Goal: Information Seeking & Learning: Learn about a topic

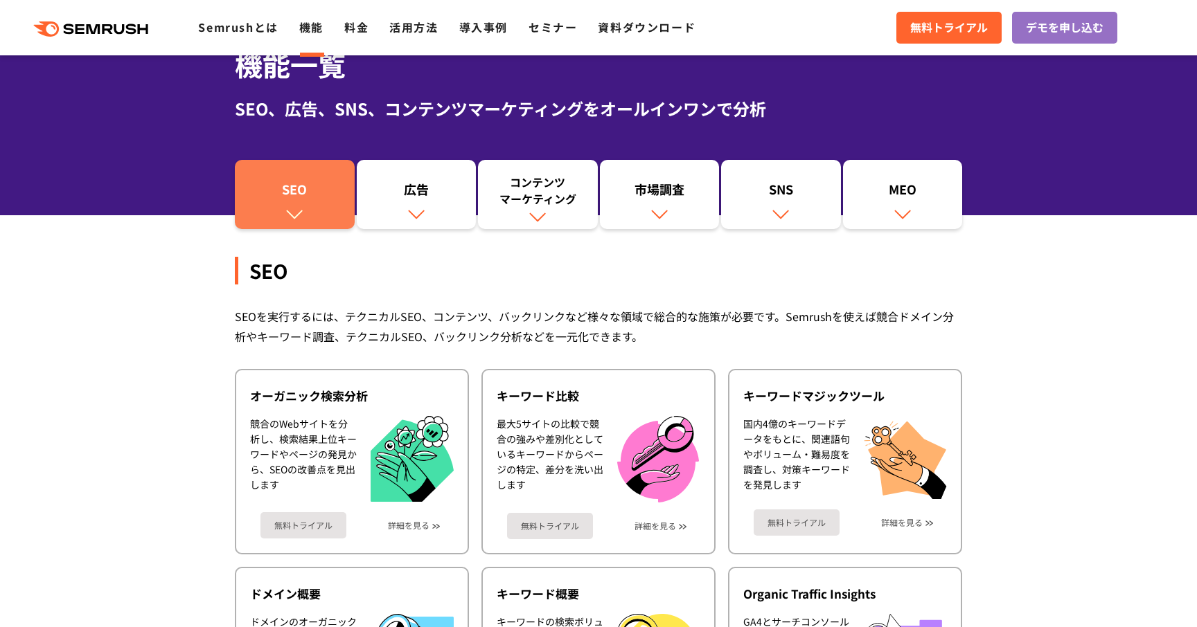
click at [292, 211] on img at bounding box center [294, 214] width 18 height 18
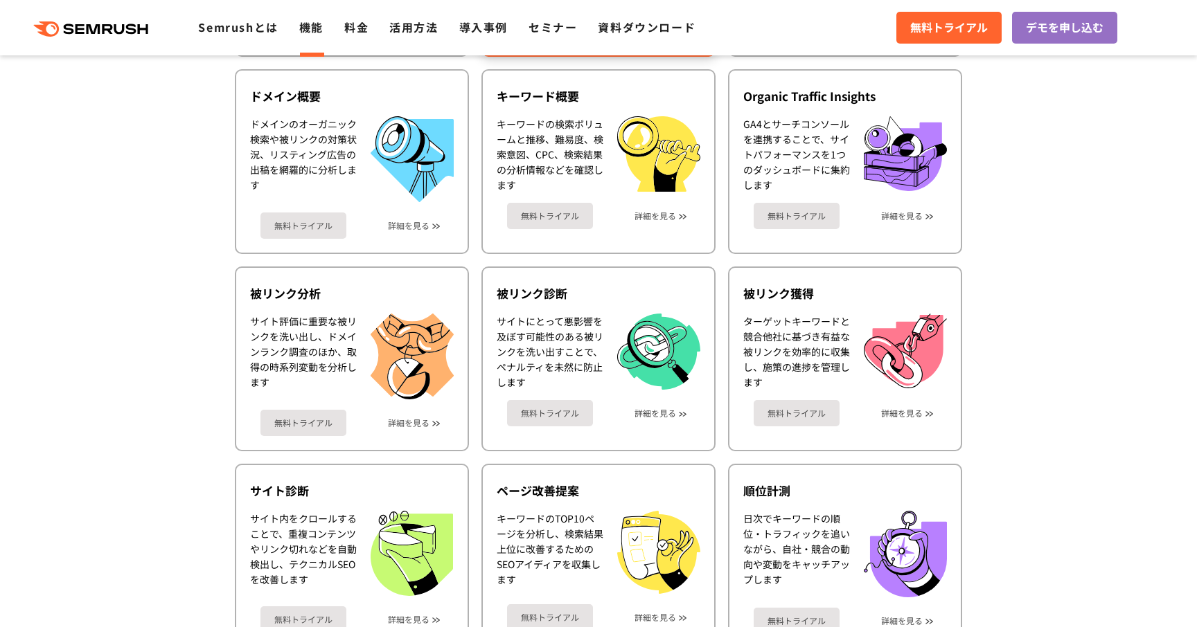
scroll to position [679, 0]
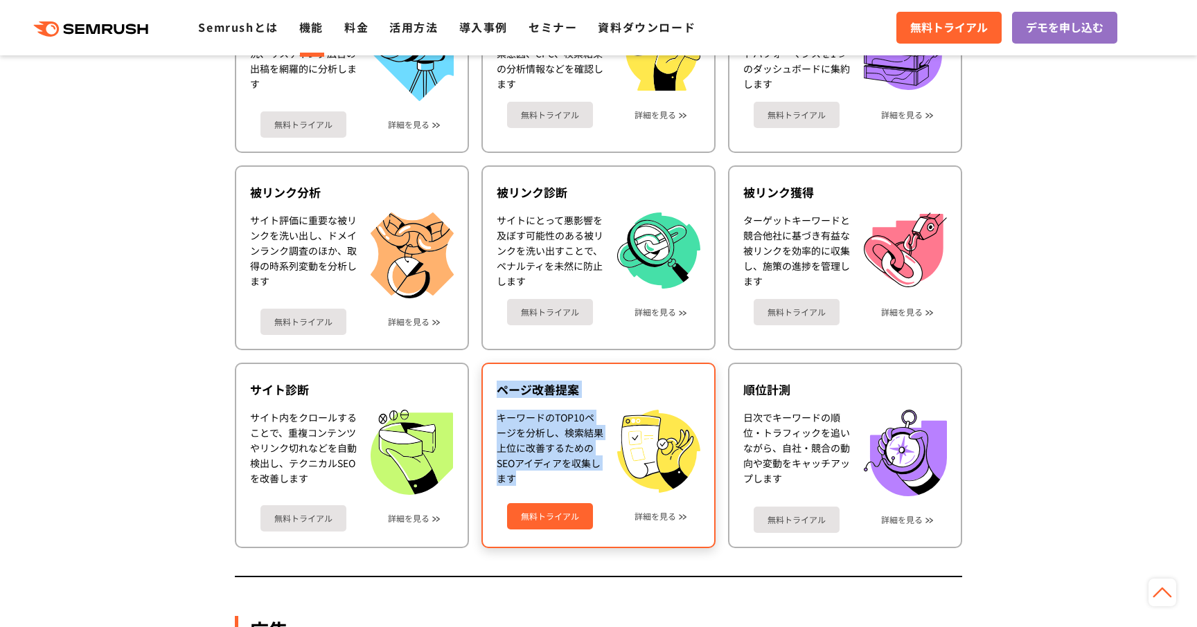
drag, startPoint x: 500, startPoint y: 390, endPoint x: 584, endPoint y: 476, distance: 120.5
click at [584, 476] on div "ページ改善提案 キーワードのTOP10ページを分析し、検索結果上位に改善するためのSEOアイディアを収集します 無料トライアル 詳細を見る" at bounding box center [598, 456] width 234 height 186
click at [584, 476] on div "キーワードのTOP10ページを分析し、検索結果上位に改善するためのSEOアイディアを収集します" at bounding box center [550, 451] width 107 height 83
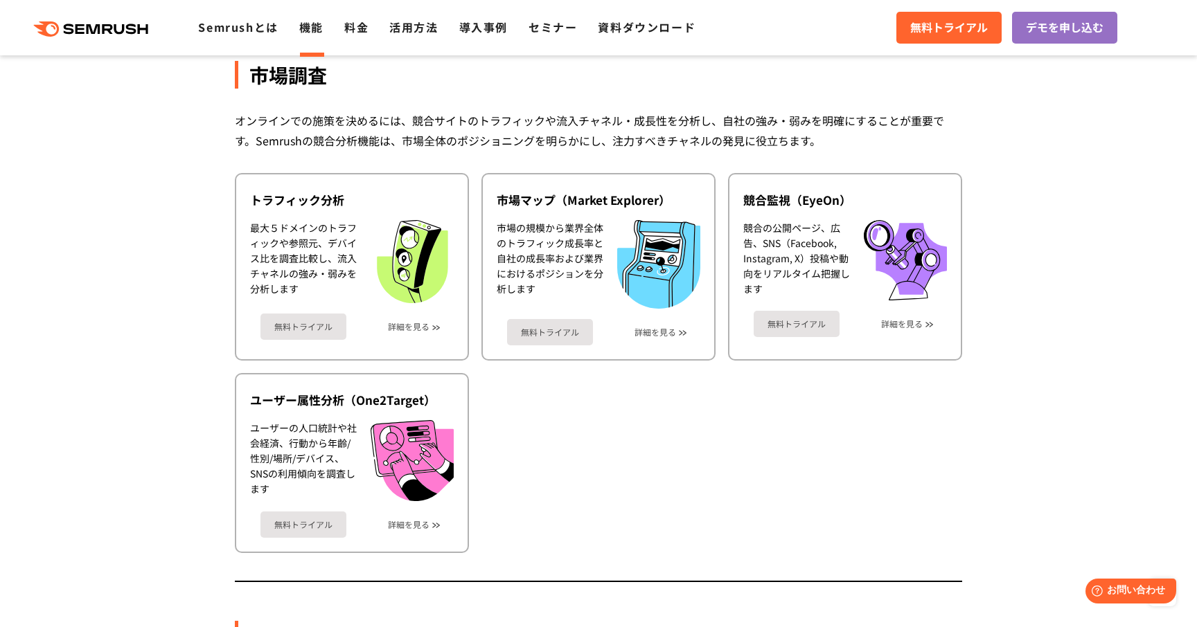
scroll to position [2326, 0]
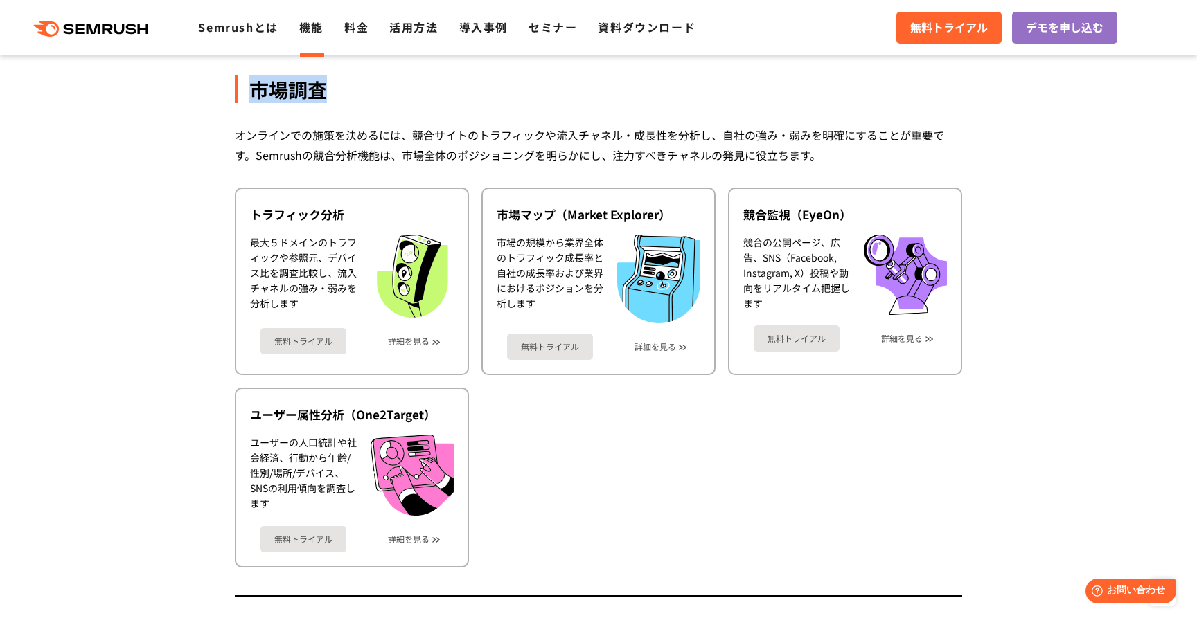
drag, startPoint x: 255, startPoint y: 89, endPoint x: 333, endPoint y: 89, distance: 78.3
click at [333, 89] on div "市場調査" at bounding box center [598, 89] width 727 height 28
copy div "市場調査"
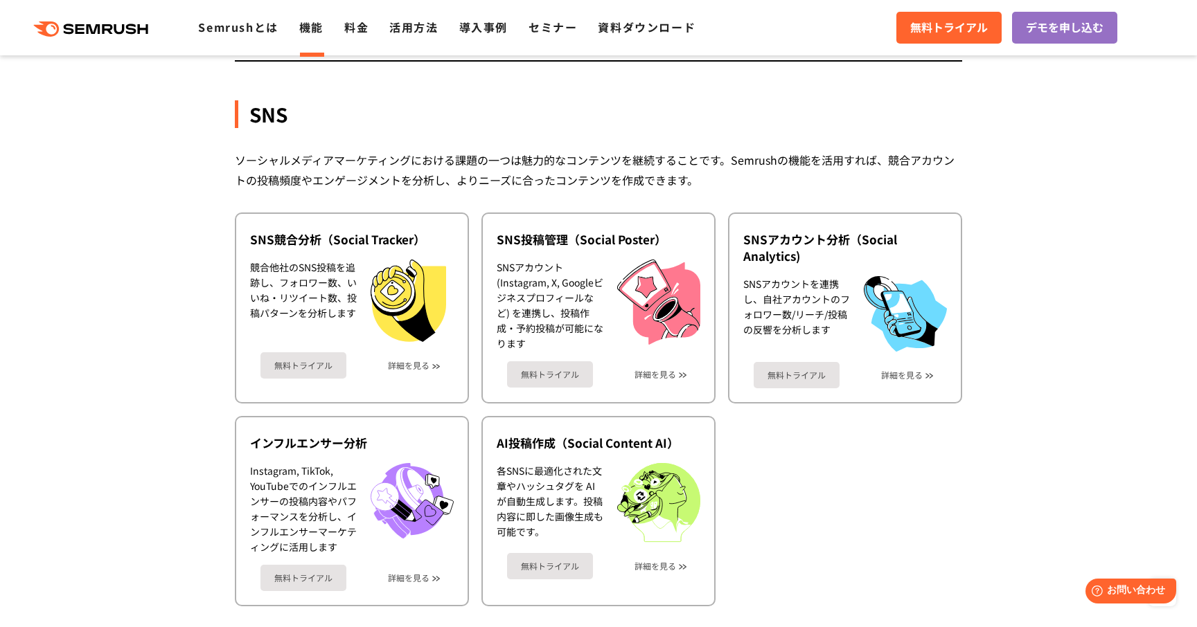
scroll to position [2840, 0]
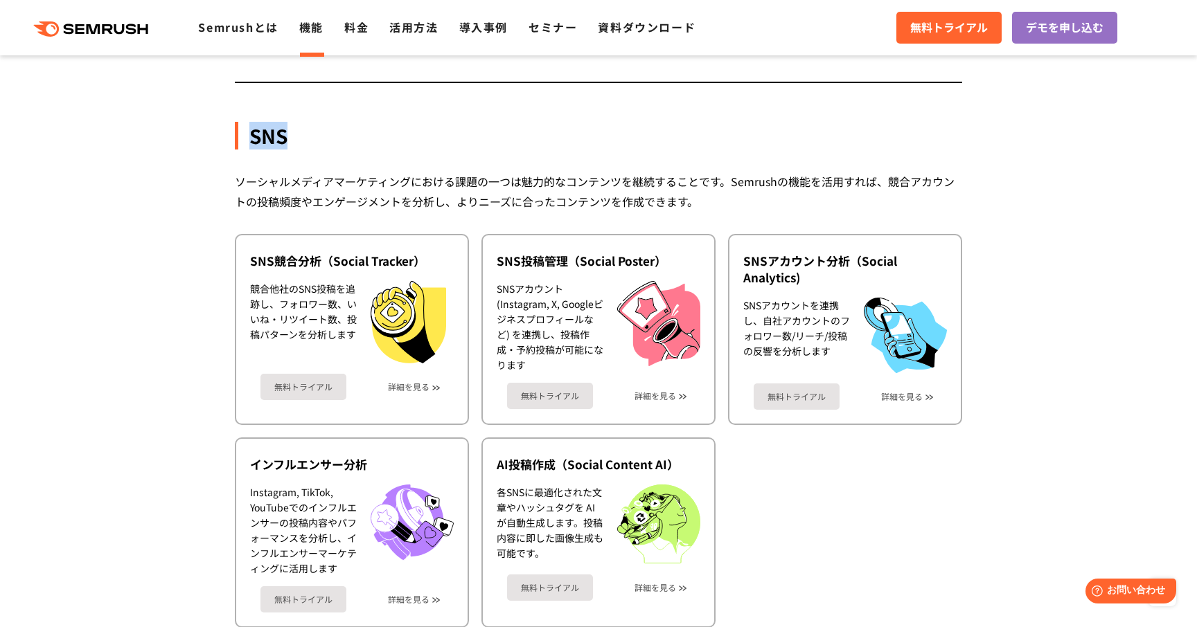
drag, startPoint x: 252, startPoint y: 137, endPoint x: 368, endPoint y: 137, distance: 115.6
click at [368, 137] on div "SNS" at bounding box center [598, 136] width 727 height 28
copy div "SNS"
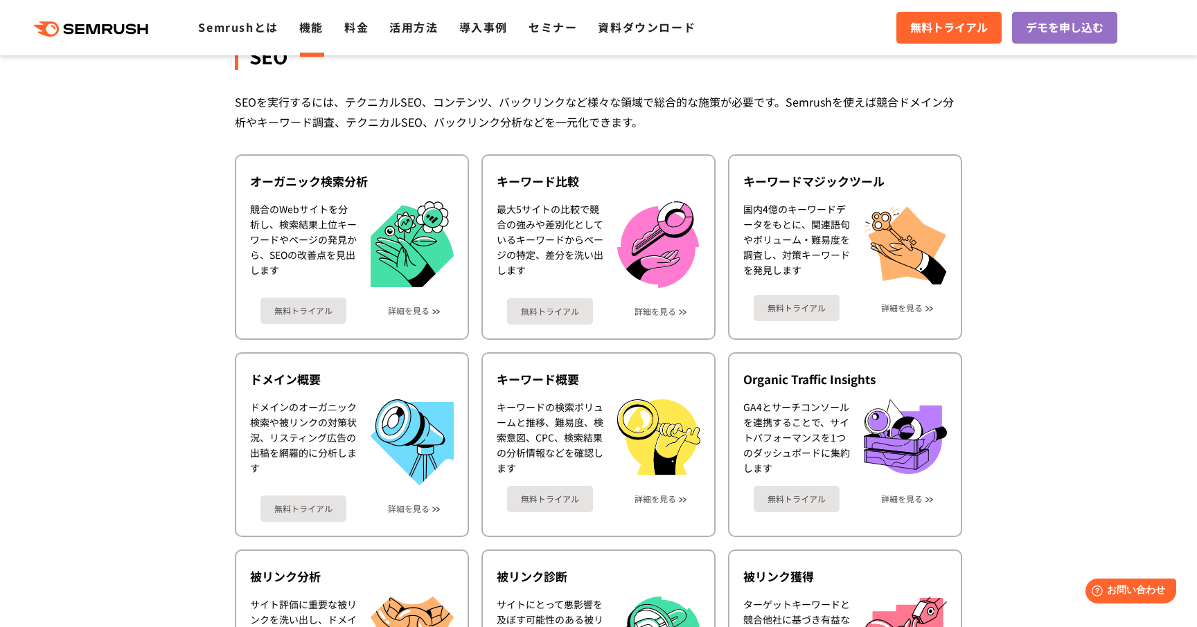
scroll to position [268, 0]
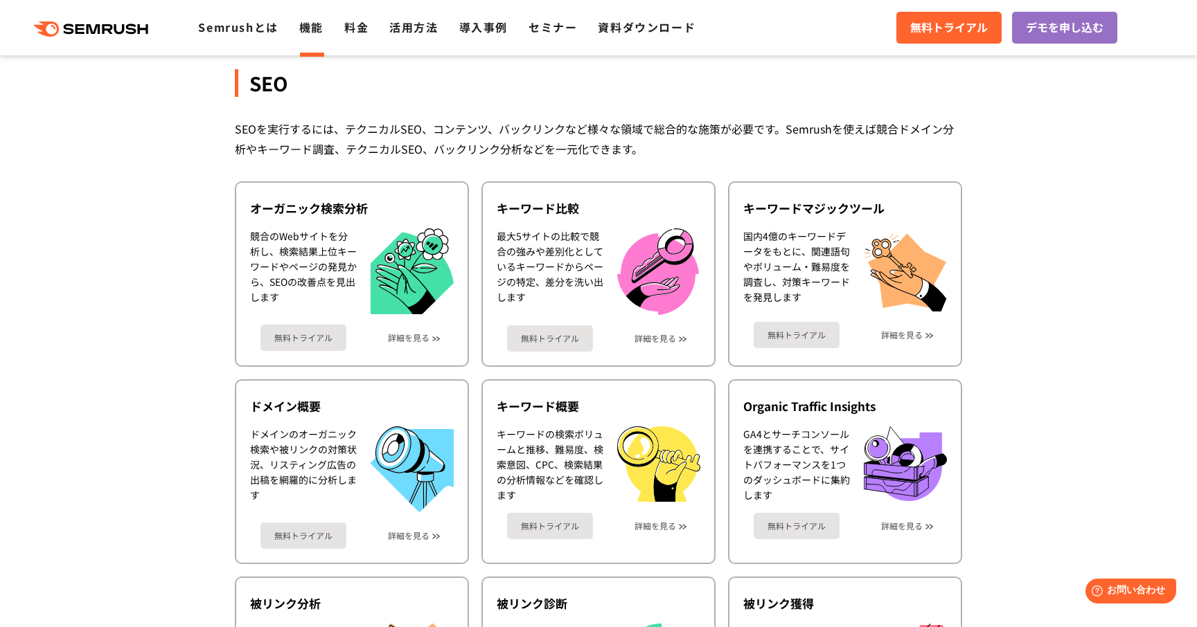
click at [742, 154] on div "SEOを実行するには、テクニカルSEO、コンテンツ、バックリンクなど様々な領域で総合的な施策が必要です。Semrushを使えば競合ドメイン分析やキーワード調査…" at bounding box center [598, 139] width 727 height 40
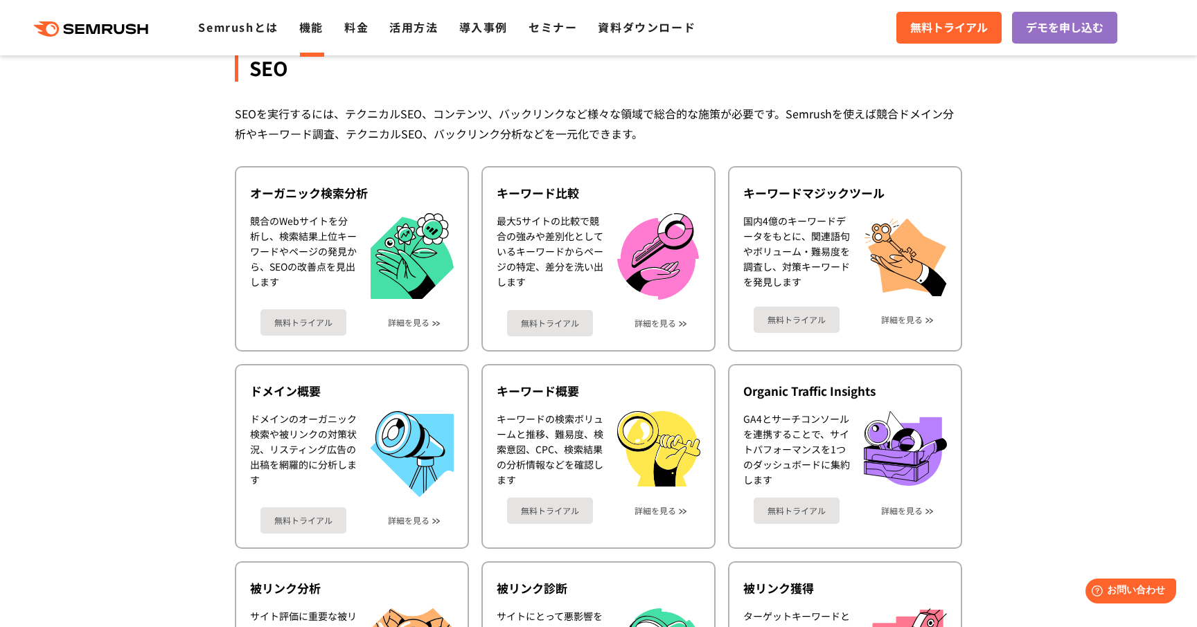
scroll to position [284, 0]
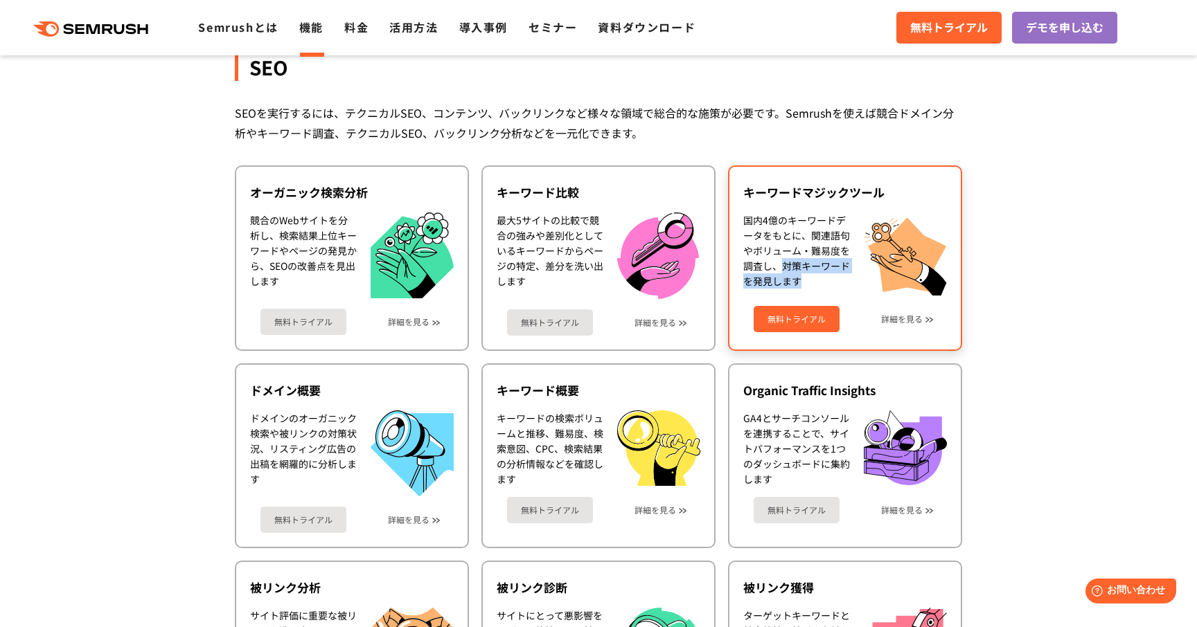
drag, startPoint x: 783, startPoint y: 265, endPoint x: 804, endPoint y: 280, distance: 25.8
click at [804, 280] on div "国内4億のキーワードデータをもとに、関連語句やボリューム・難易度を調査し、対策キーワードを発見します" at bounding box center [796, 254] width 107 height 83
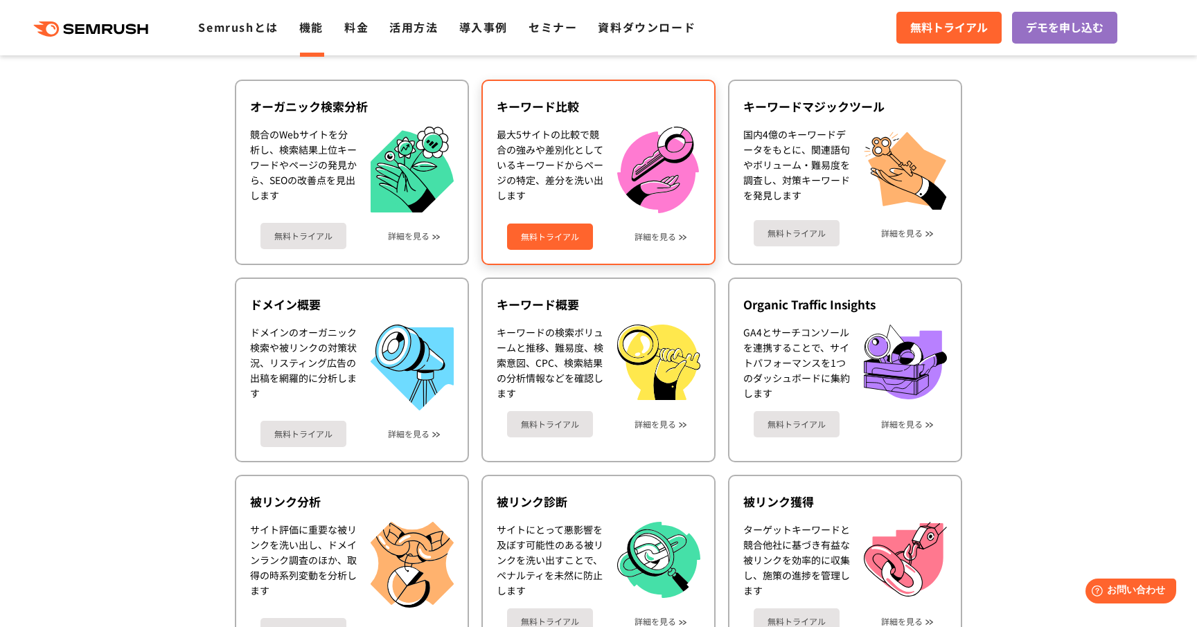
scroll to position [404, 0]
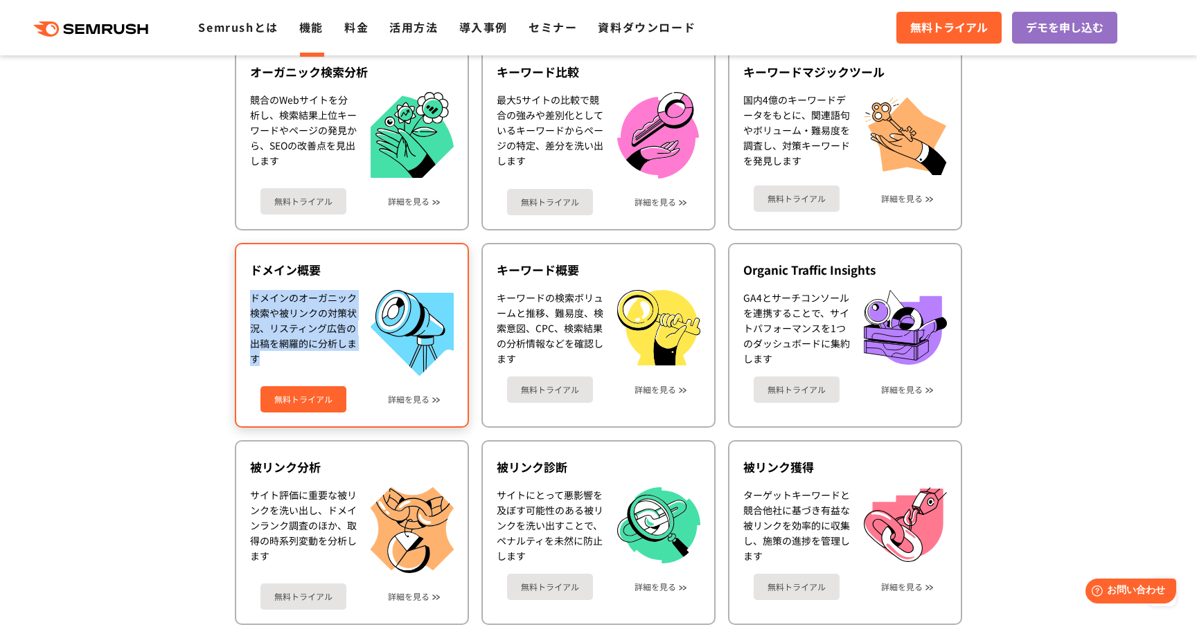
drag, startPoint x: 253, startPoint y: 295, endPoint x: 342, endPoint y: 353, distance: 106.0
click at [342, 353] on div "ドメインのオーガニック検索や被リンクの対策状況、リスティング広告の出稿を網羅的に分析します" at bounding box center [303, 333] width 107 height 86
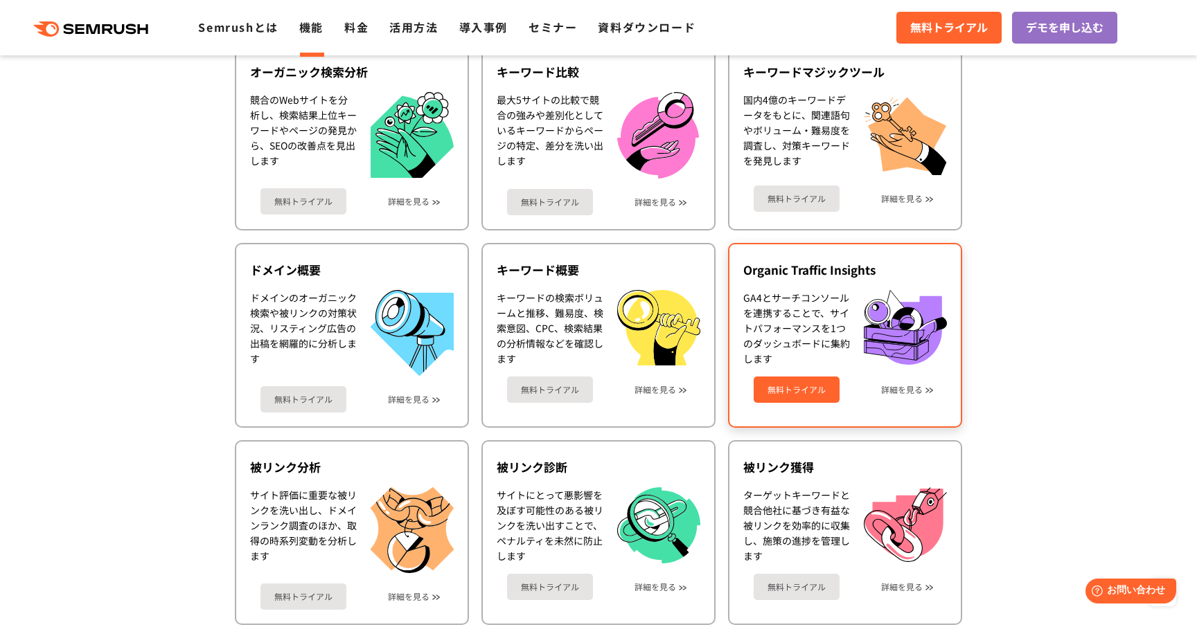
click at [806, 300] on div "GA4とサーチコンソールを連携することで、サイトパフォーマンスを1つのダッシュボードに集約します" at bounding box center [796, 328] width 107 height 76
drag, startPoint x: 747, startPoint y: 295, endPoint x: 769, endPoint y: 314, distance: 29.0
click at [769, 314] on div "GA4とサーチコンソールを連携することで、サイトパフォーマンスを1つのダッシュボードに集約します" at bounding box center [796, 328] width 107 height 76
drag, startPoint x: 771, startPoint y: 313, endPoint x: 744, endPoint y: 298, distance: 30.7
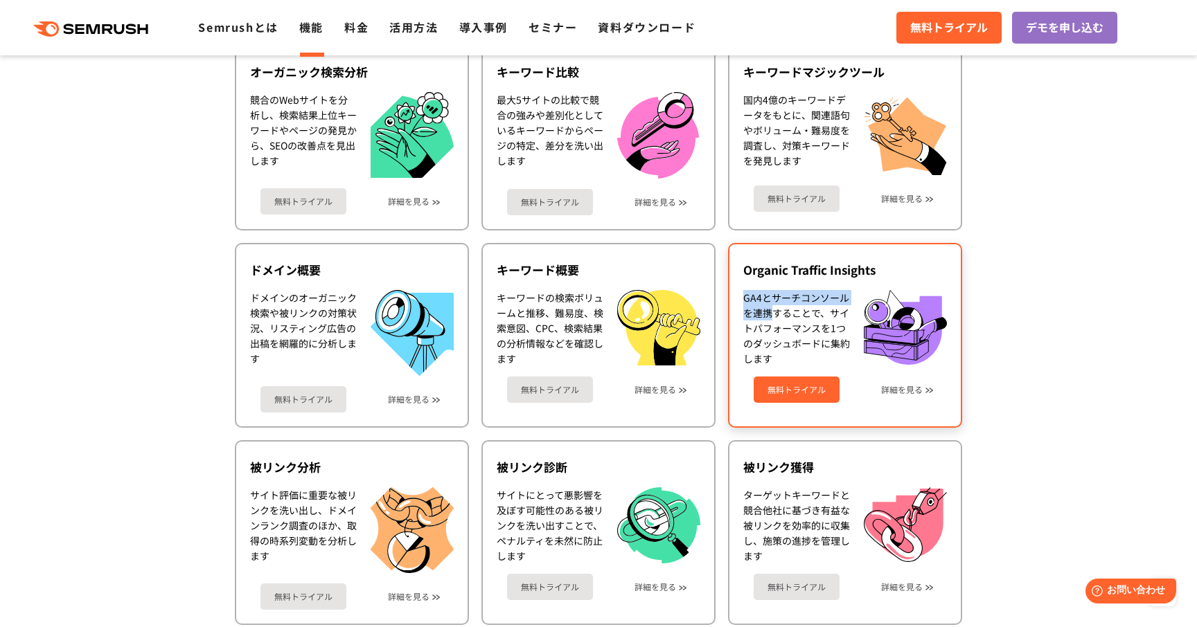
click at [744, 298] on div "GA4とサーチコンソールを連携することで、サイトパフォーマンスを1つのダッシュボードに集約します" at bounding box center [796, 328] width 107 height 76
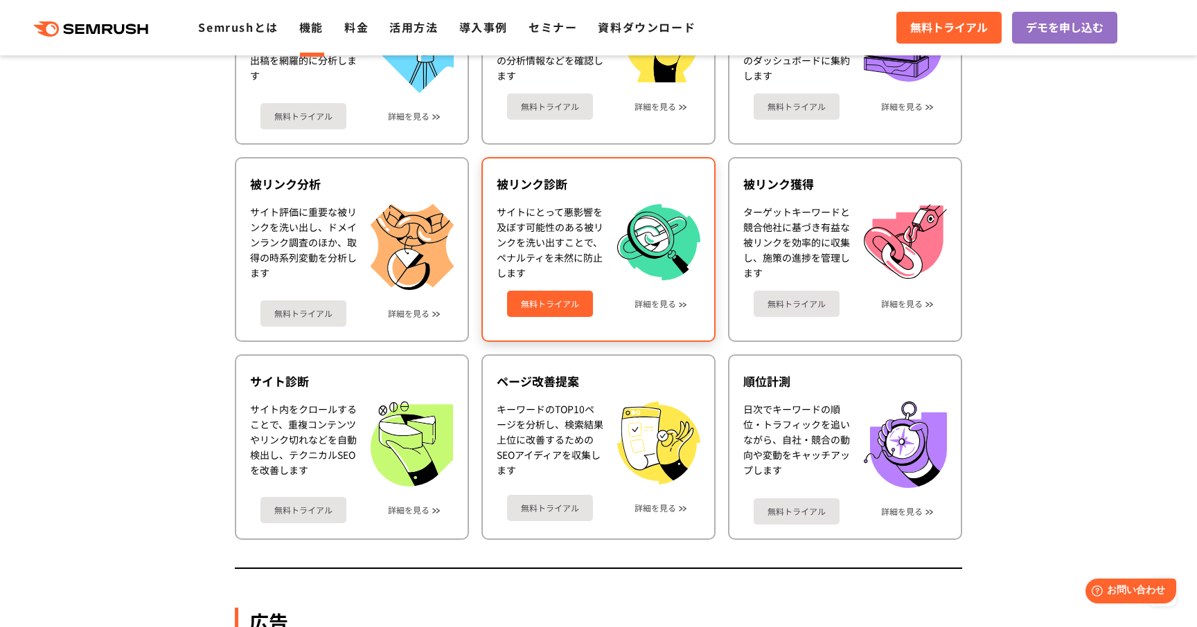
scroll to position [652, 0]
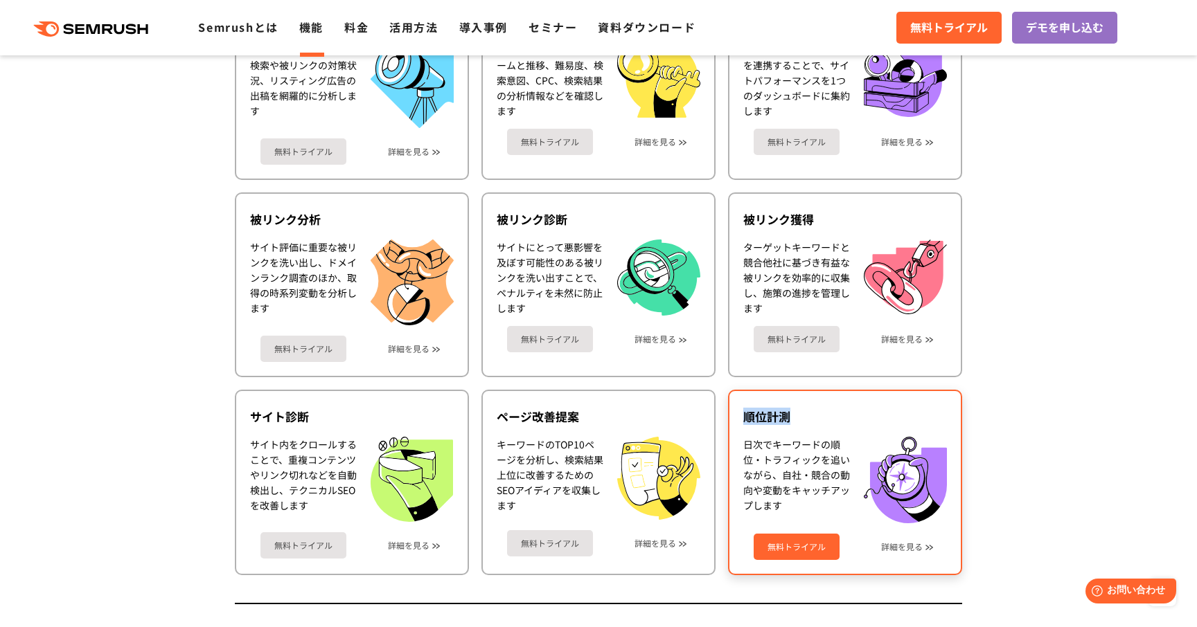
drag, startPoint x: 746, startPoint y: 418, endPoint x: 795, endPoint y: 418, distance: 49.2
click at [795, 418] on div "順位計測" at bounding box center [845, 417] width 204 height 17
copy div "順位計測"
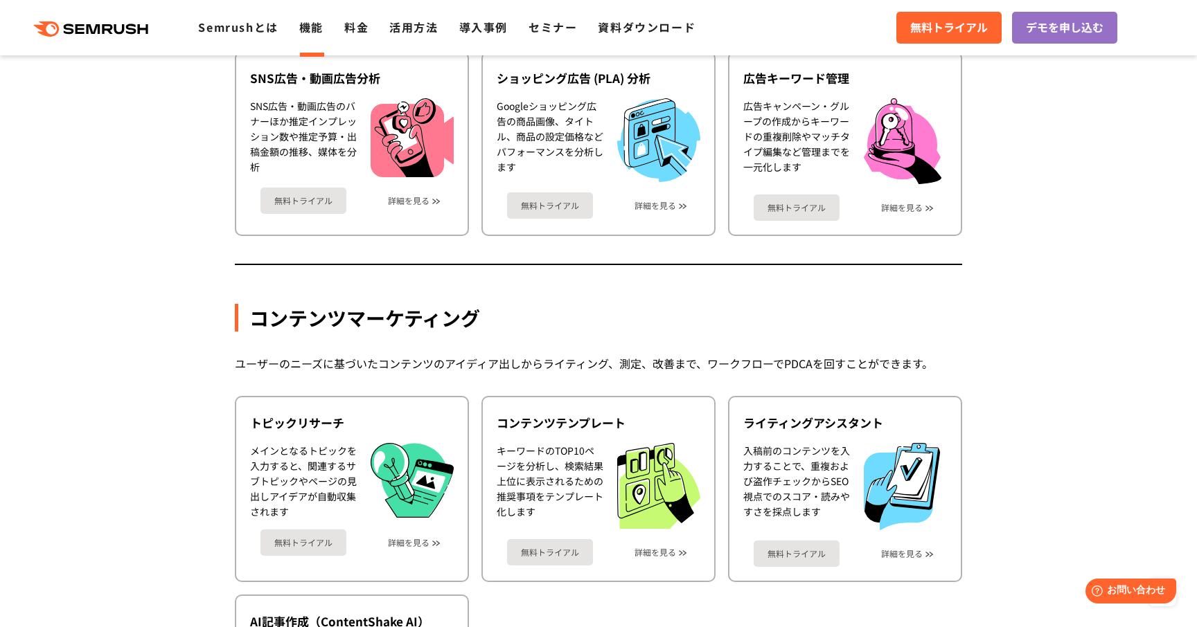
scroll to position [1756, 0]
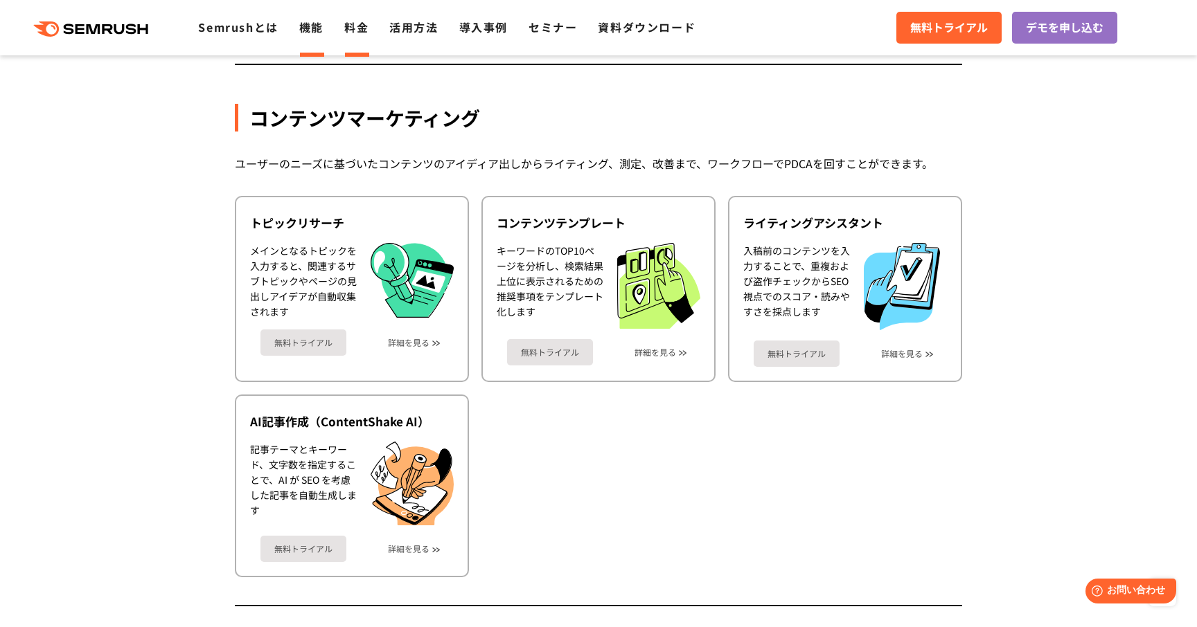
click at [352, 33] on link "料金" at bounding box center [356, 27] width 24 height 17
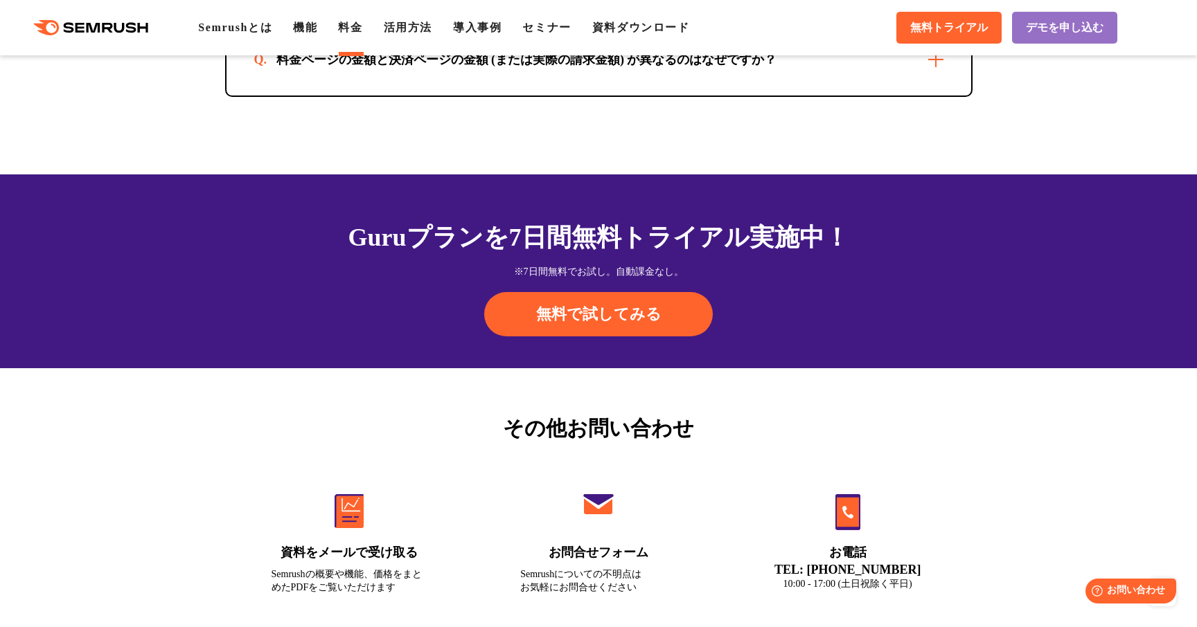
scroll to position [4624, 0]
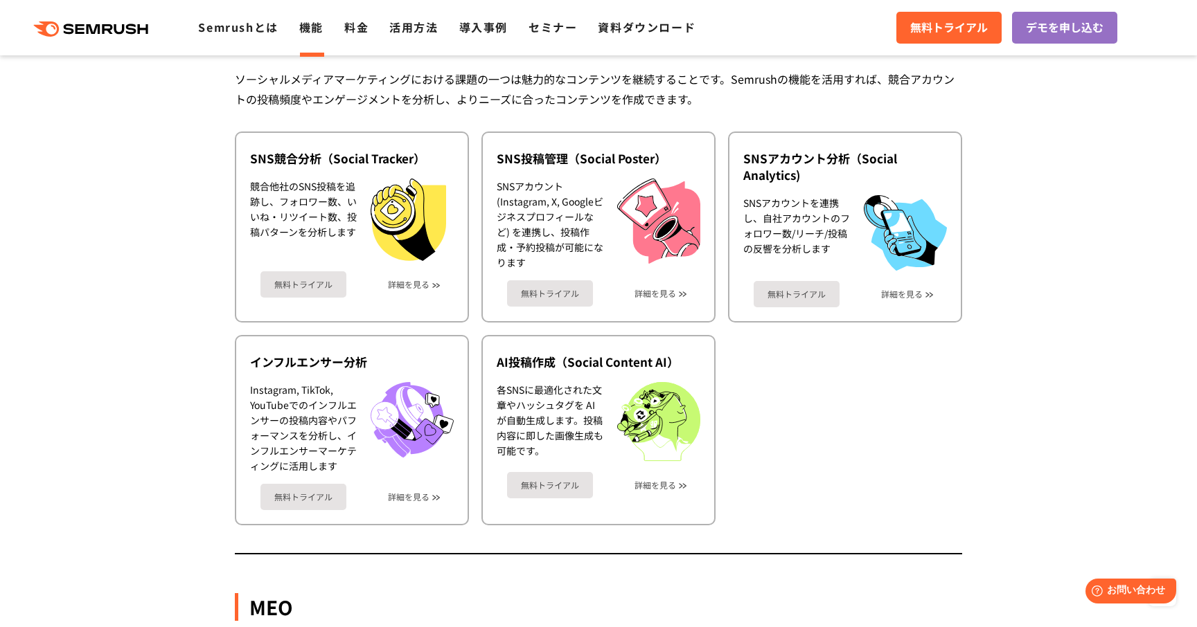
scroll to position [2974, 0]
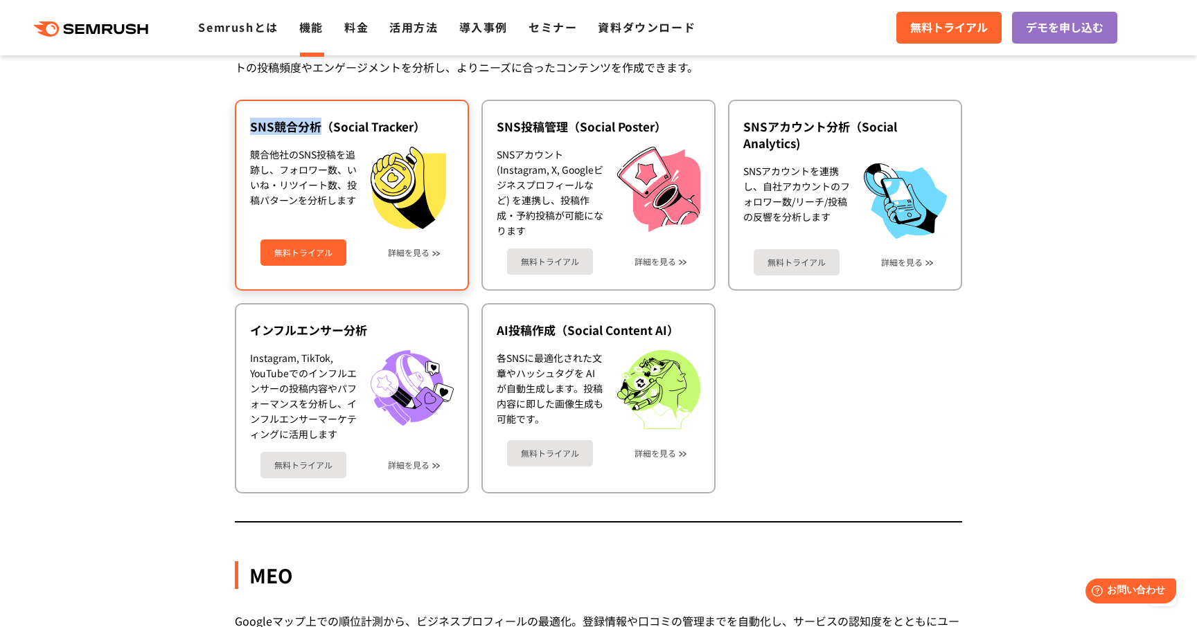
drag, startPoint x: 251, startPoint y: 124, endPoint x: 323, endPoint y: 125, distance: 72.0
click at [323, 125] on div "SNS競合分析（Social Tracker）" at bounding box center [352, 126] width 204 height 17
copy div "SNS競合分析"
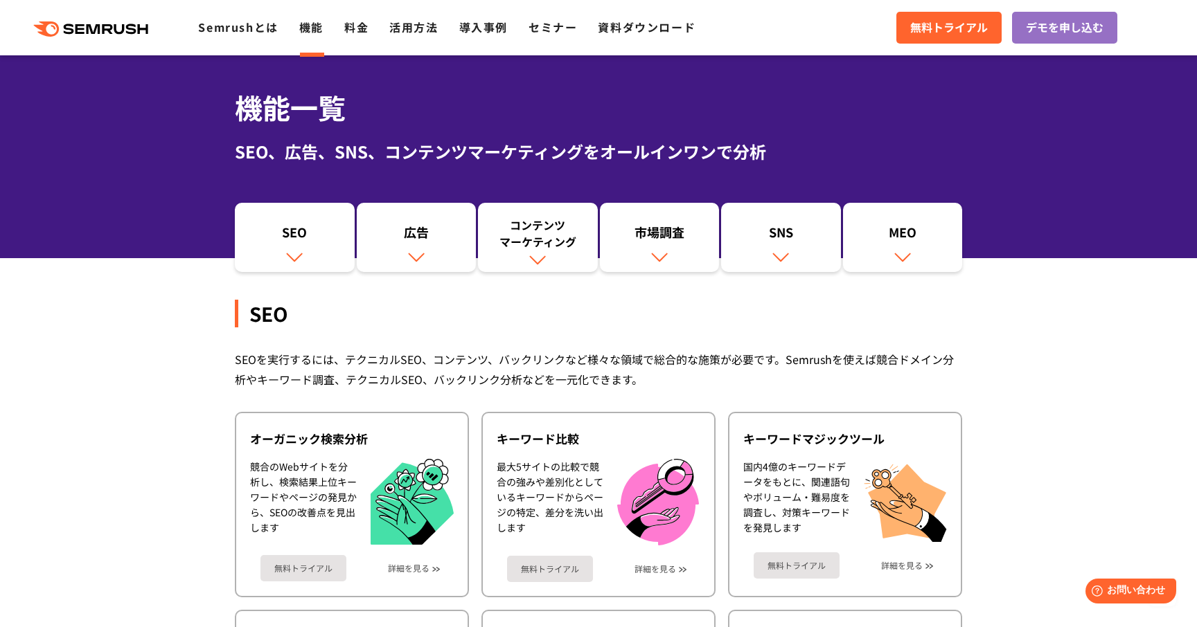
scroll to position [0, 0]
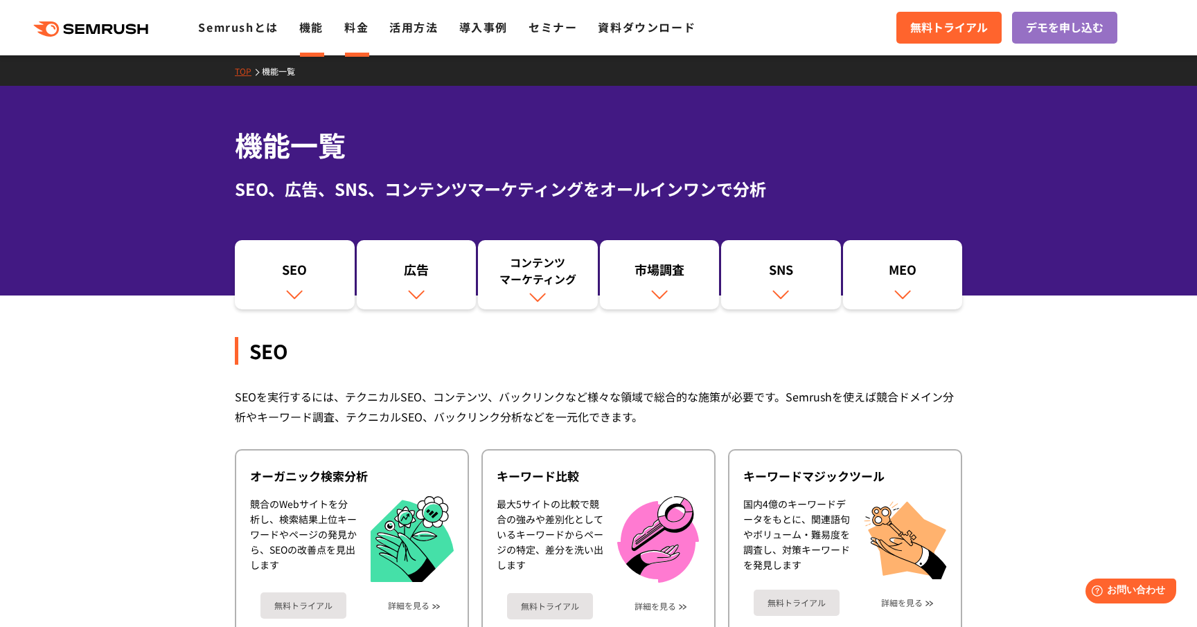
click at [354, 30] on link "料金" at bounding box center [356, 27] width 24 height 17
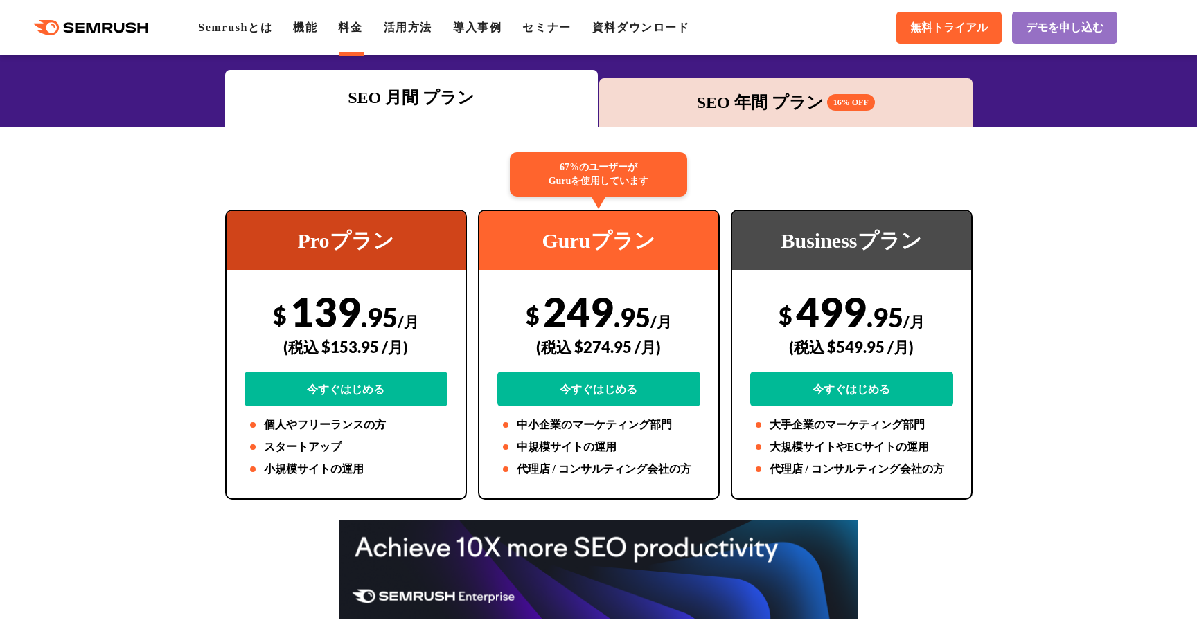
scroll to position [161, 0]
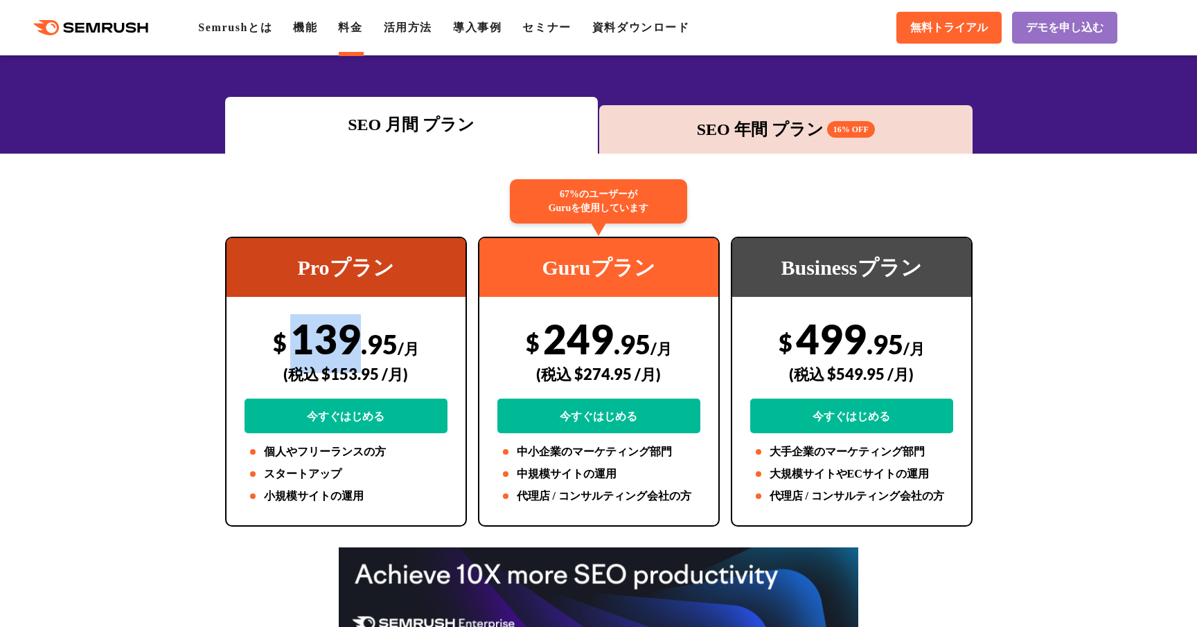
drag, startPoint x: 352, startPoint y: 341, endPoint x: 296, endPoint y: 336, distance: 55.7
click at [296, 336] on div "$ 139 .95 /月 (税込 $153.95 /月) 今すぐはじめる" at bounding box center [345, 373] width 203 height 119
drag, startPoint x: 296, startPoint y: 339, endPoint x: 361, endPoint y: 339, distance: 64.4
click at [361, 339] on div "$ 139 .95 /月 (税込 $153.95 /月) 今すぐはじめる" at bounding box center [345, 373] width 203 height 119
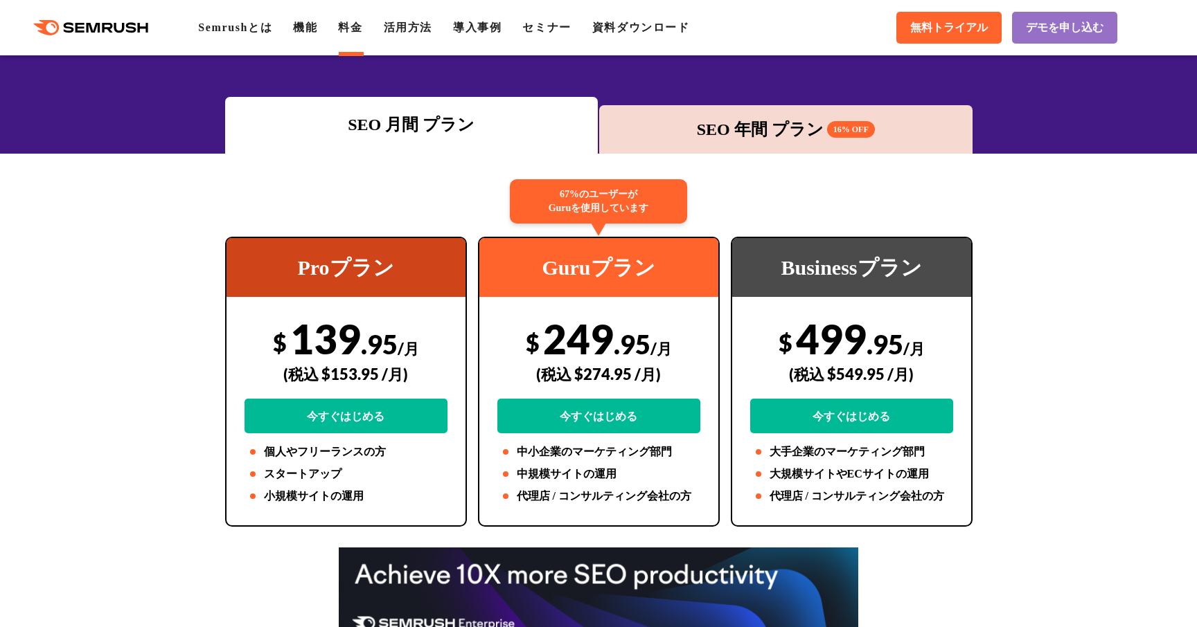
click at [361, 339] on span ".95" at bounding box center [379, 344] width 37 height 32
drag, startPoint x: 361, startPoint y: 339, endPoint x: 283, endPoint y: 339, distance: 78.3
click at [283, 339] on div "$ 139 .95 /月 (税込 $153.95 /月) 今すぐはじめる" at bounding box center [345, 373] width 203 height 119
click at [283, 339] on span "$" at bounding box center [280, 342] width 14 height 28
drag, startPoint x: 295, startPoint y: 337, endPoint x: 429, endPoint y: 336, distance: 134.3
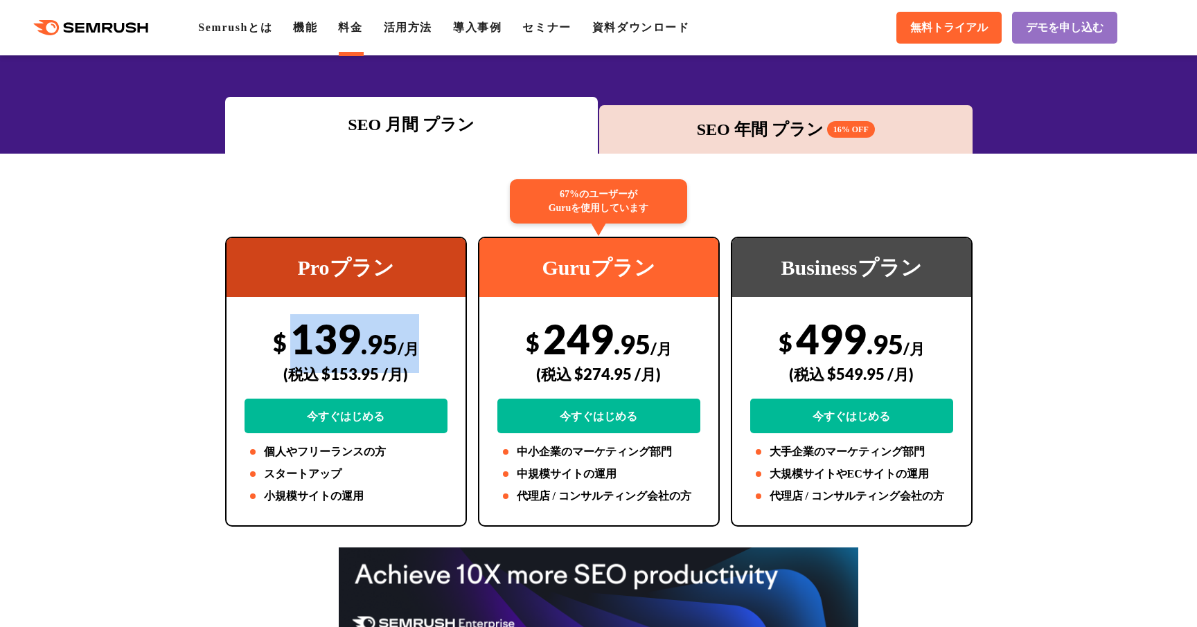
click at [429, 336] on div "$ 139 .95 /月 (税込 $153.95 /月) 今すぐはじめる" at bounding box center [345, 373] width 203 height 119
click at [375, 344] on span ".95" at bounding box center [379, 344] width 37 height 32
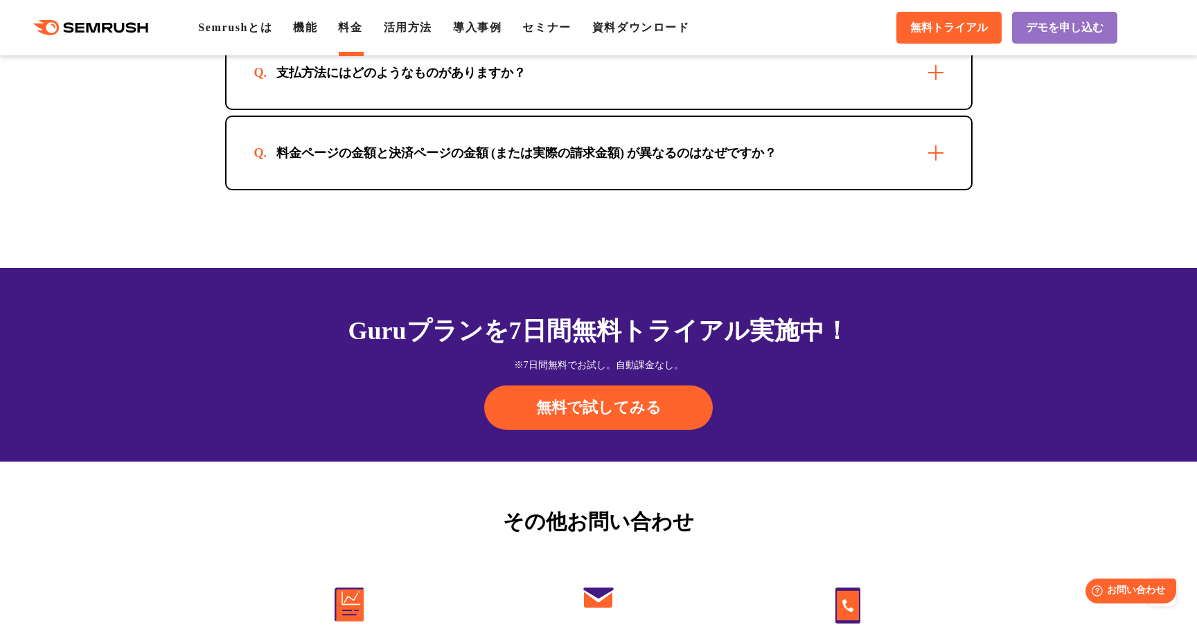
scroll to position [4250, 0]
